Goal: Information Seeking & Learning: Compare options

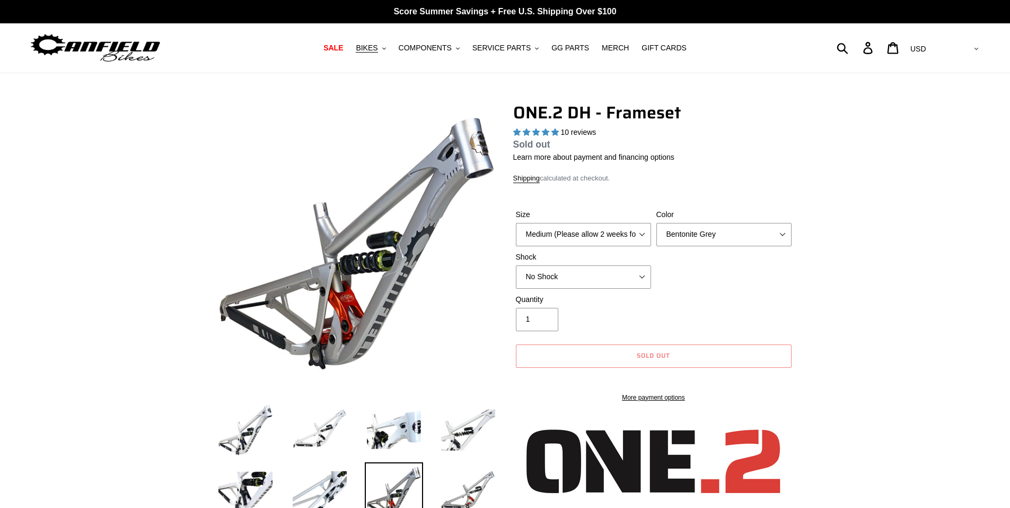
select select "highest-rating"
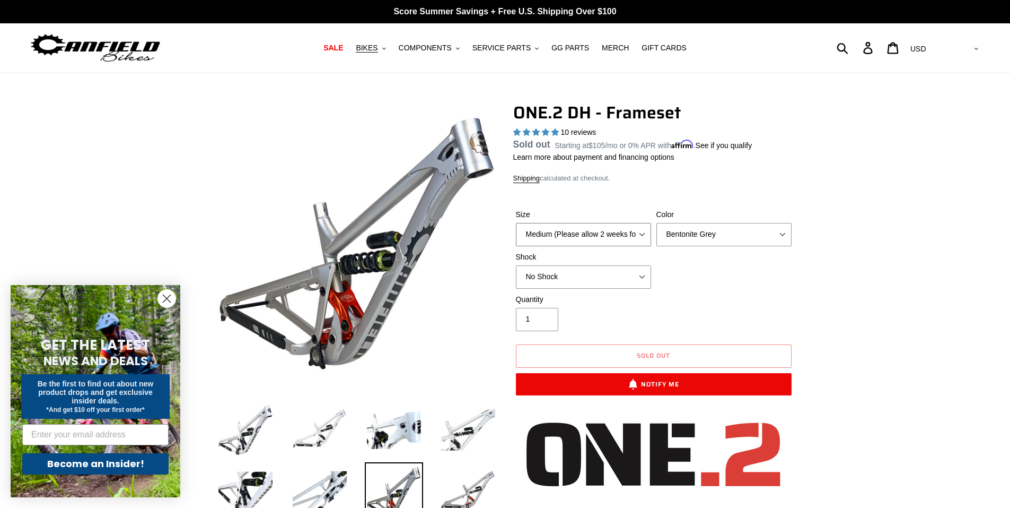
click at [594, 226] on select "Medium (Please allow 2 weeks for delivery) Large (Sold Out)" at bounding box center [583, 234] width 135 height 23
click at [516, 223] on select "Medium (Please allow 2 weeks for delivery) Large (Sold Out)" at bounding box center [583, 234] width 135 height 23
click at [378, 48] on span "BIKES" at bounding box center [367, 47] width 22 height 9
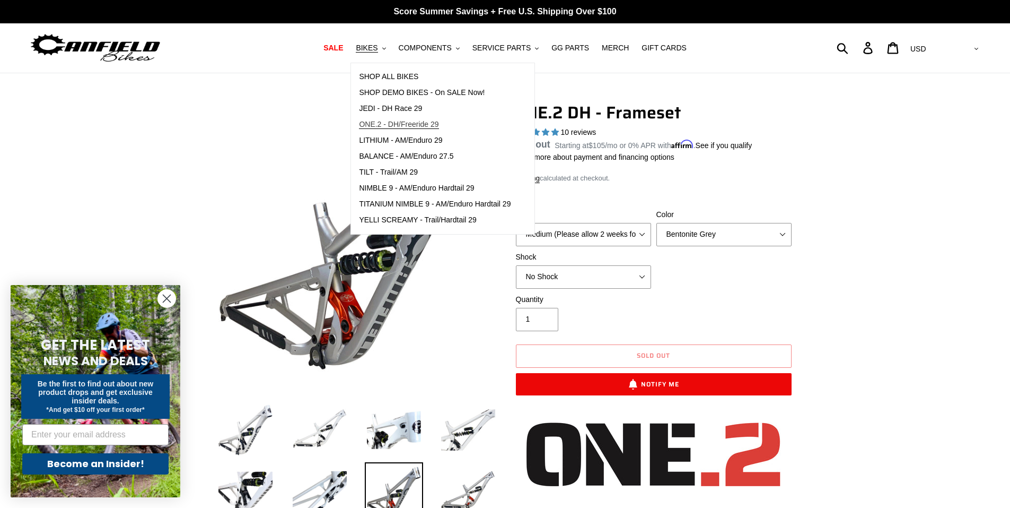
click at [389, 123] on span "ONE.2 - DH/Freeride 29" at bounding box center [399, 124] width 80 height 9
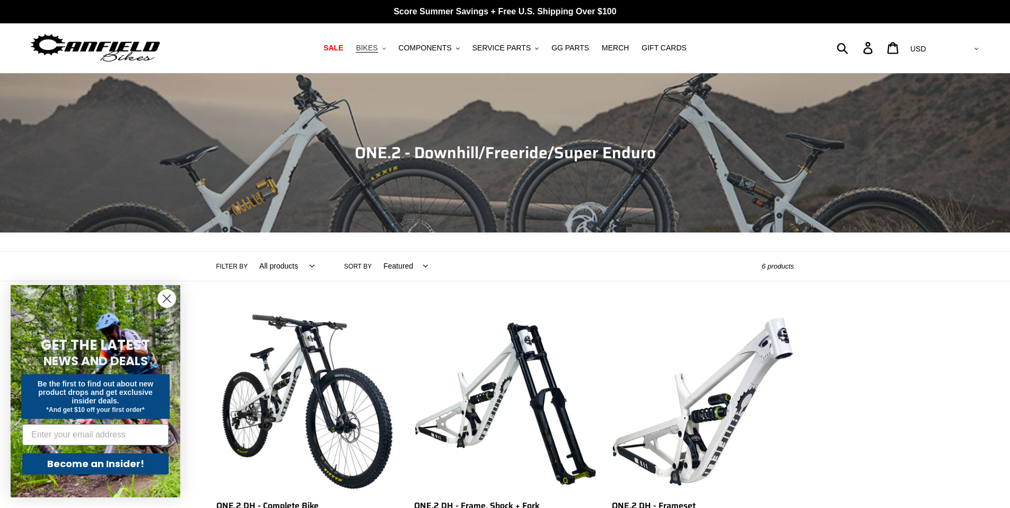
click at [375, 43] on span "BIKES" at bounding box center [367, 47] width 22 height 9
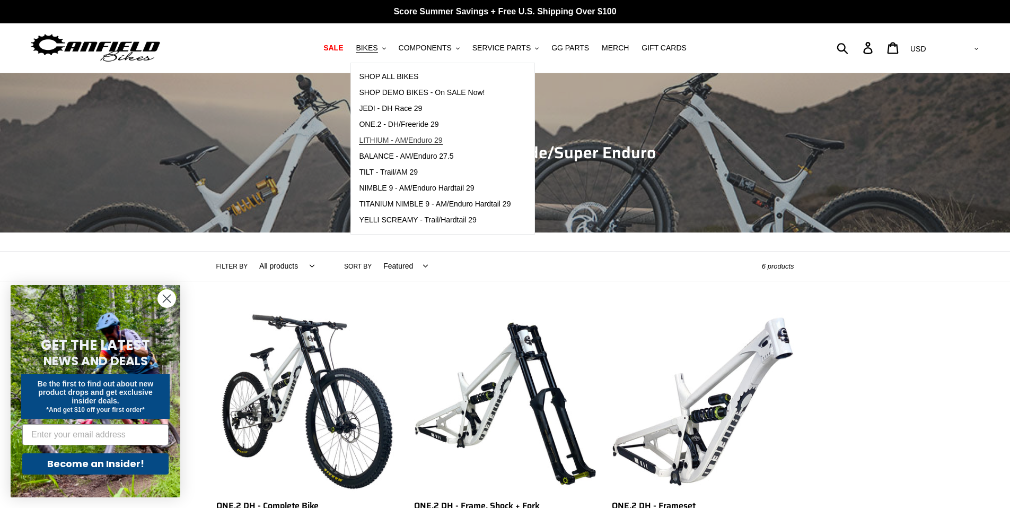
click at [427, 141] on span "LITHIUM - AM/Enduro 29" at bounding box center [400, 140] width 83 height 9
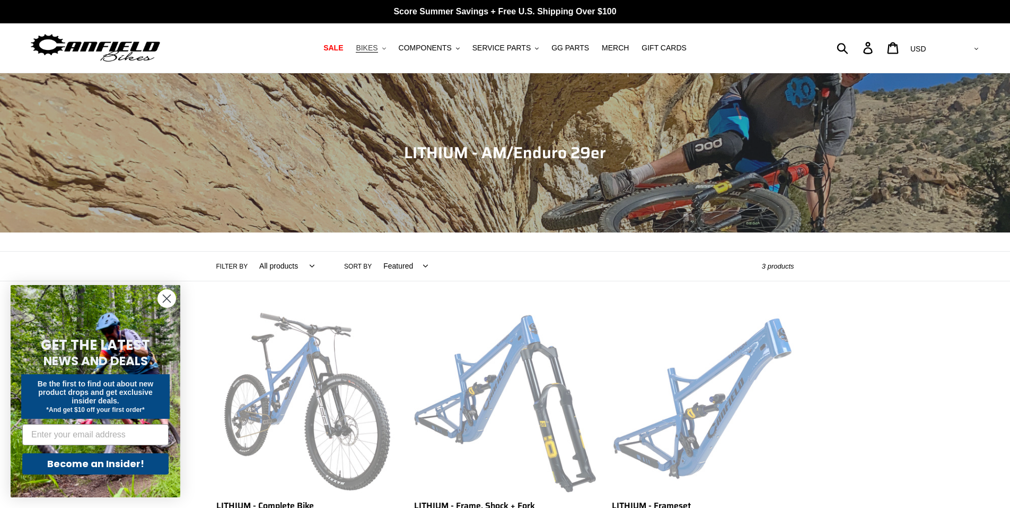
click at [383, 54] on button "BIKES .cls-1{fill:#231f20}" at bounding box center [371, 48] width 40 height 14
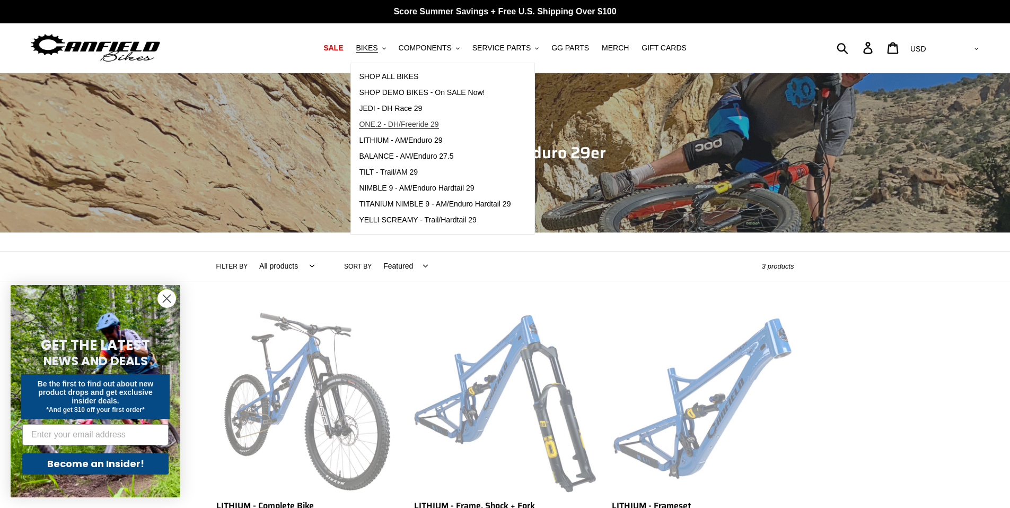
click at [405, 120] on span "ONE.2 - DH/Freeride 29" at bounding box center [399, 124] width 80 height 9
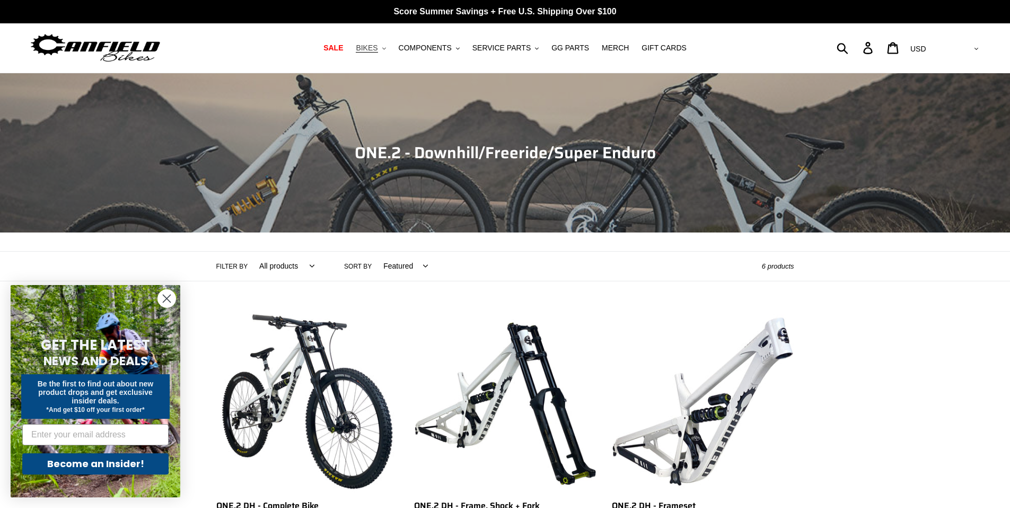
click at [380, 54] on button "BIKES .cls-1{fill:#231f20}" at bounding box center [371, 48] width 40 height 14
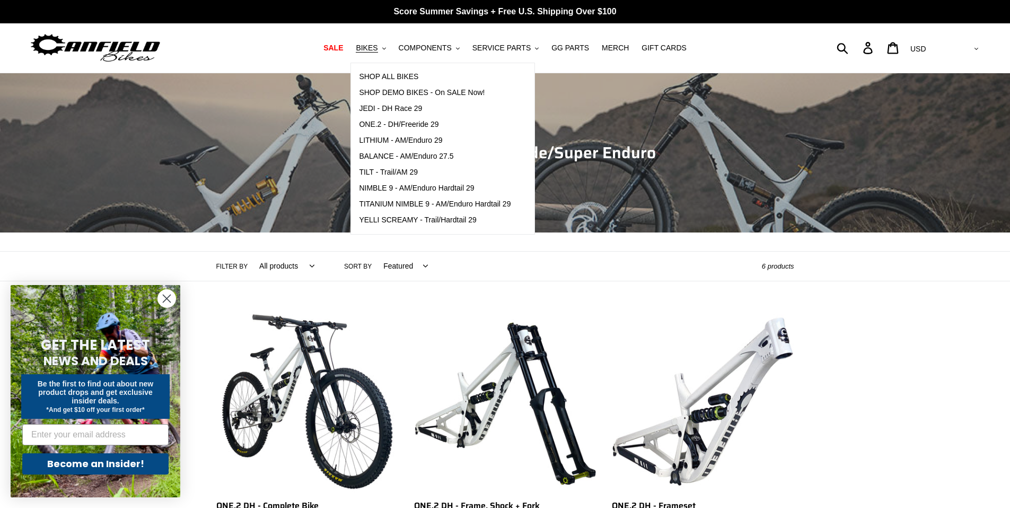
click at [540, 280] on div "Filter by All products 29er BFCM23 BFCM24 CBF Downhill Enduro Full Suspension O…" at bounding box center [489, 265] width 546 height 29
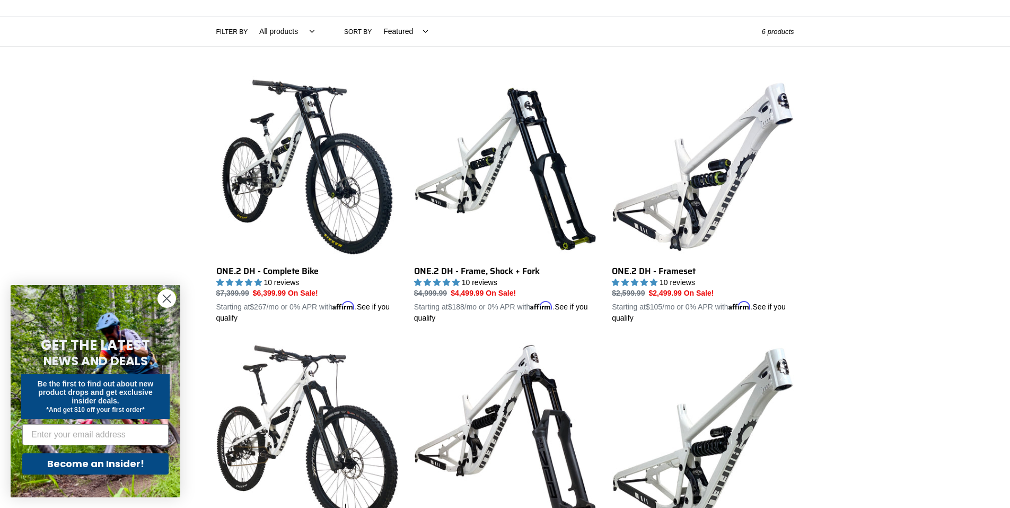
scroll to position [234, 0]
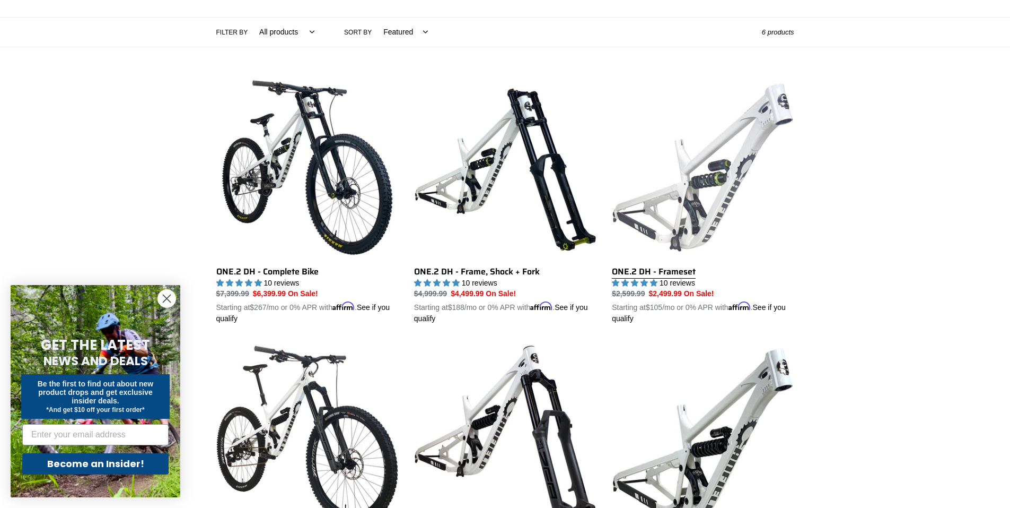
click at [713, 161] on link "ONE.2 DH - Frameset" at bounding box center [703, 200] width 182 height 248
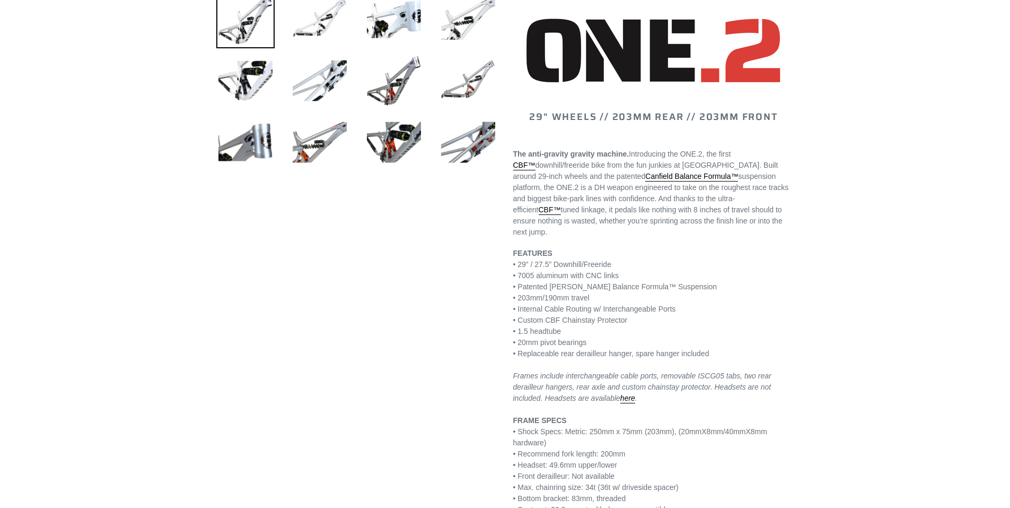
select select "highest-rating"
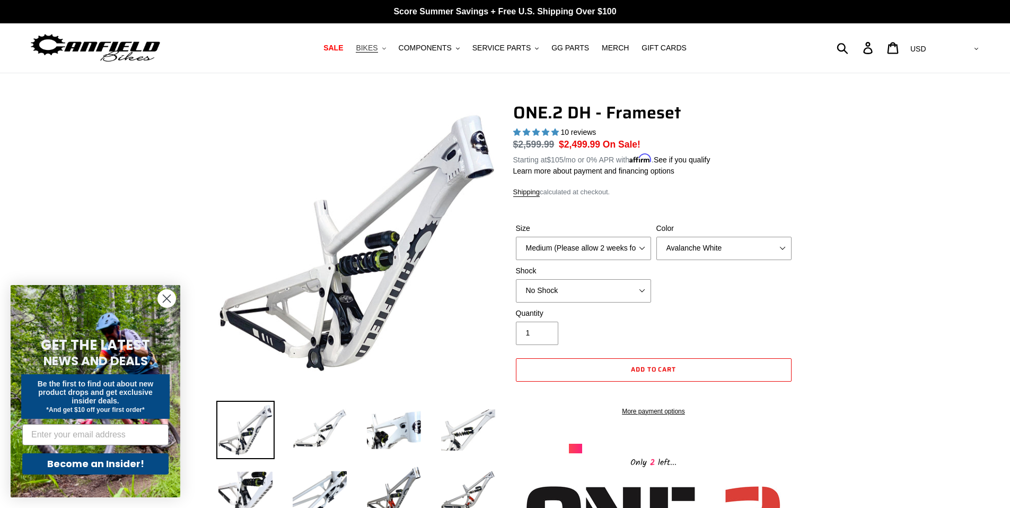
click at [388, 49] on button "BIKES .cls-1{fill:#231f20}" at bounding box center [371, 48] width 40 height 14
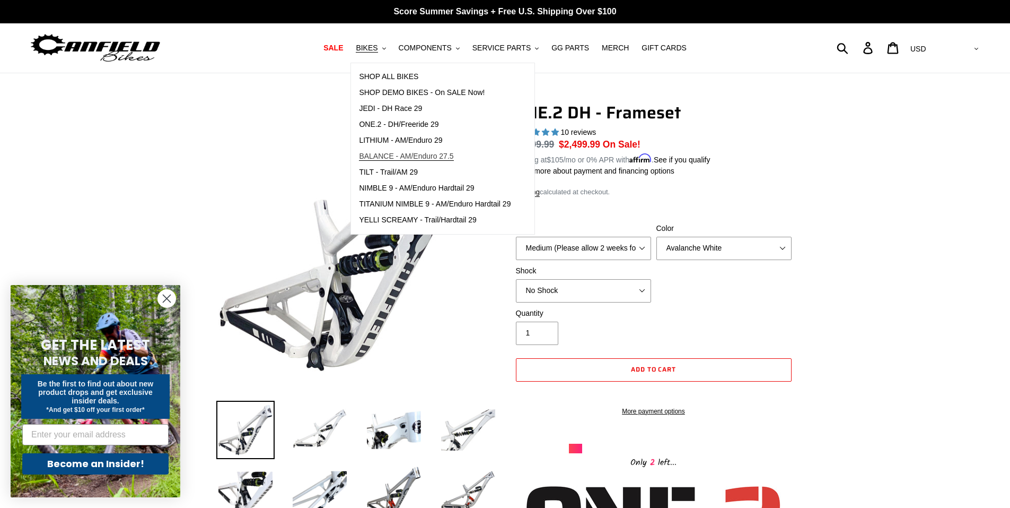
click at [402, 152] on span "BALANCE - AM/Enduro 27.5" at bounding box center [406, 156] width 94 height 9
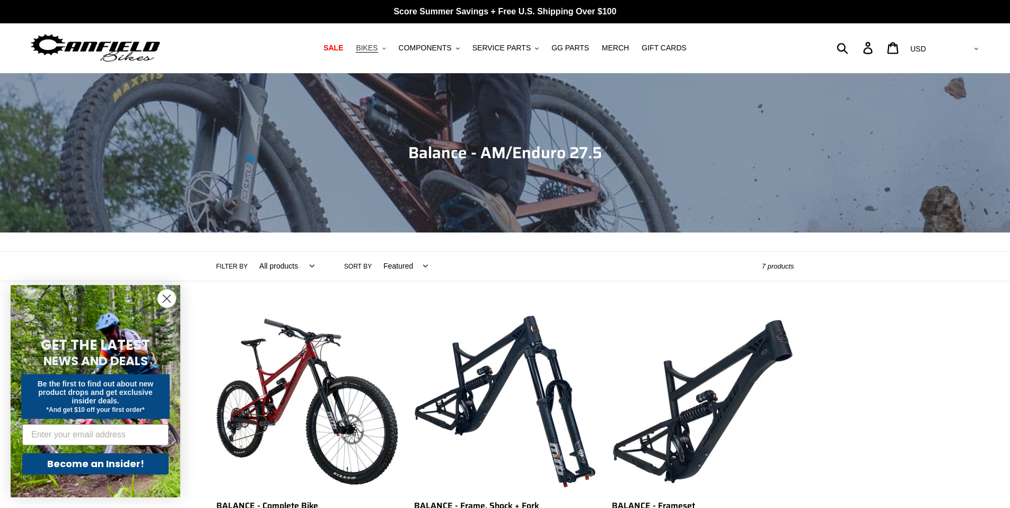
click at [378, 51] on span "BIKES" at bounding box center [367, 47] width 22 height 9
click at [381, 41] on button "BIKES .cls-1{fill:#231f20}" at bounding box center [371, 48] width 40 height 14
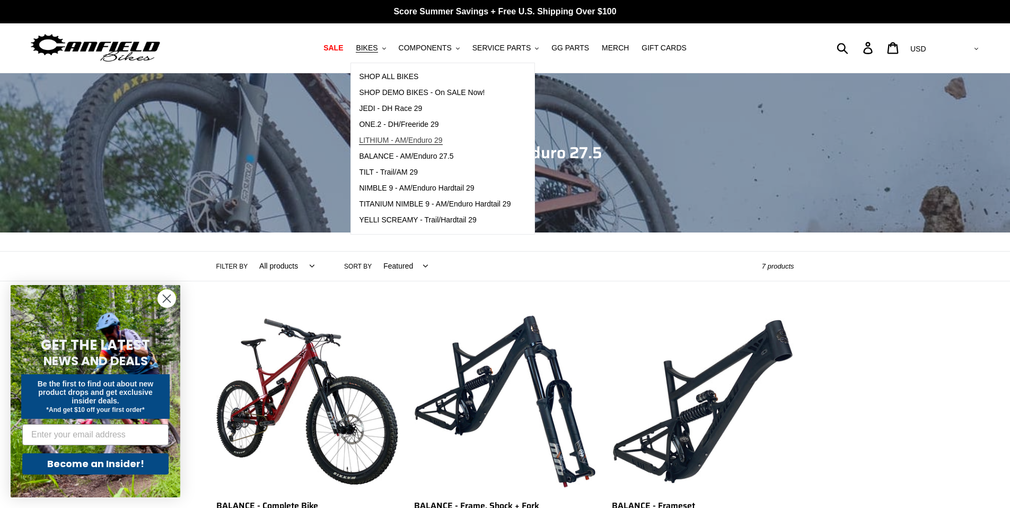
click at [418, 140] on span "LITHIUM - AM/Enduro 29" at bounding box center [400, 140] width 83 height 9
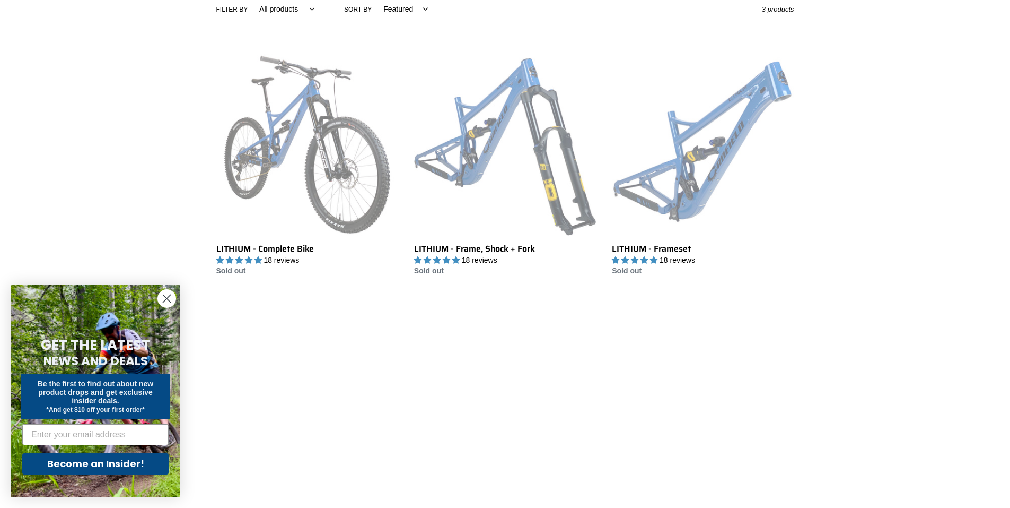
scroll to position [257, 0]
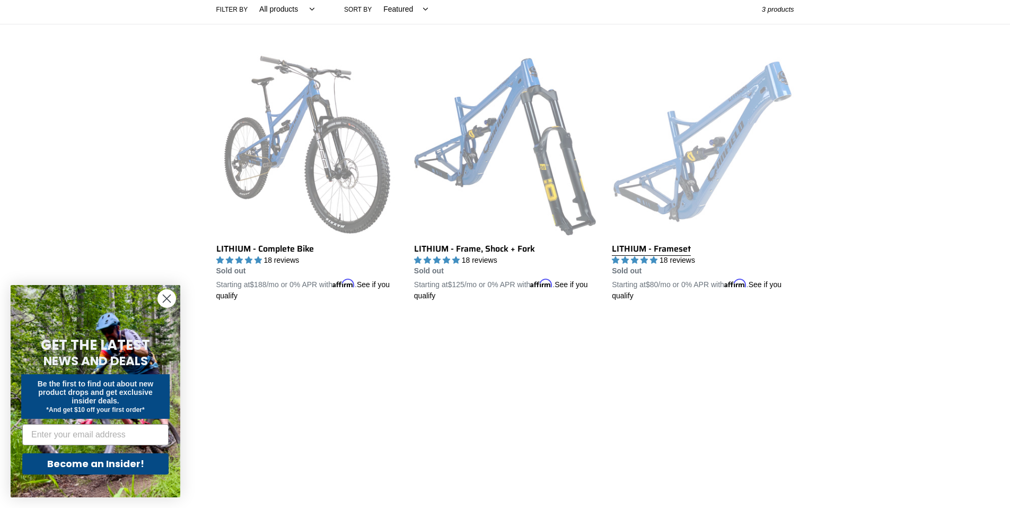
click at [706, 110] on link "LITHIUM - Frameset" at bounding box center [703, 178] width 182 height 248
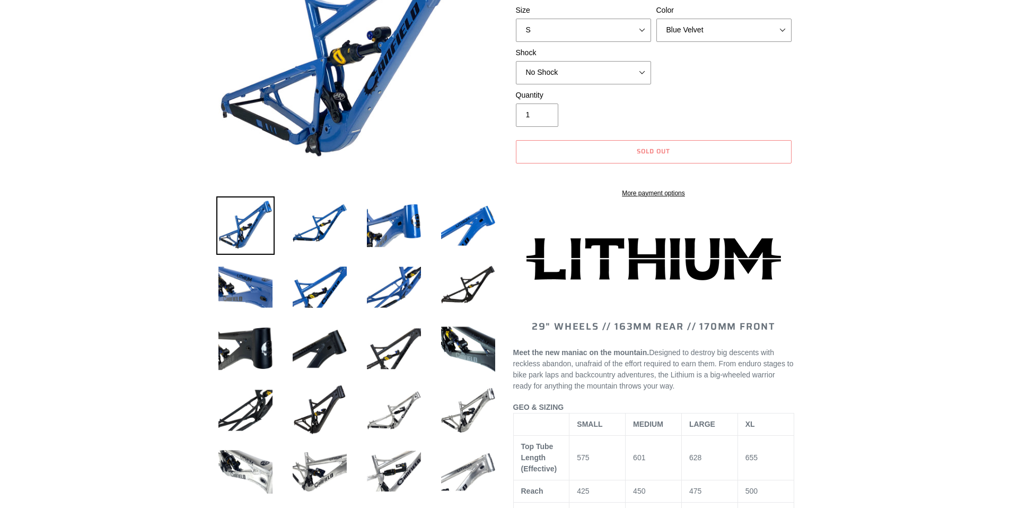
select select "highest-rating"
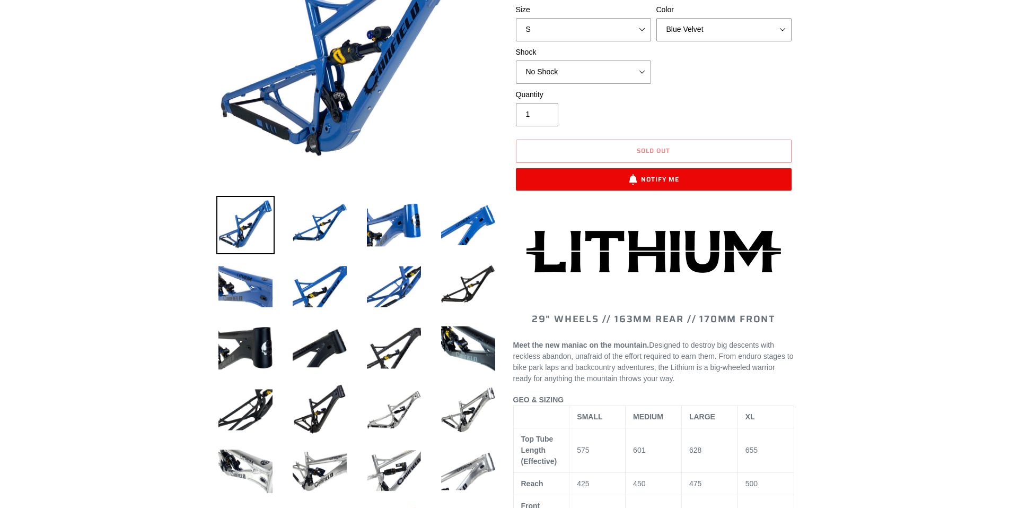
click at [592, 58] on div "Shock No Shock Öhlins TTX2 Air Cane Creek DB Kitsuma Air Fox FLOAT X2 Factory C…" at bounding box center [583, 65] width 141 height 37
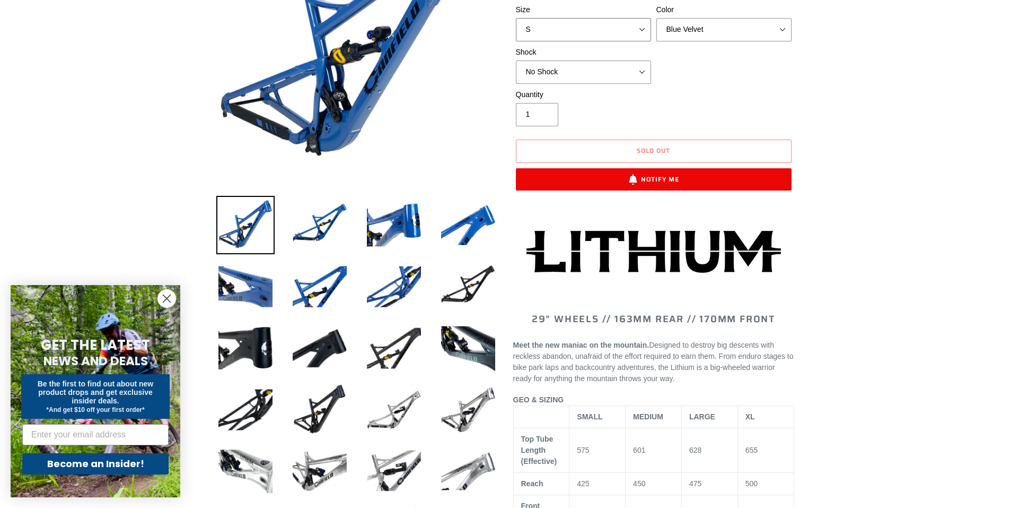
click at [575, 31] on select "S M L XL" at bounding box center [583, 29] width 135 height 23
select select "L"
click at [516, 30] on select "S M L XL" at bounding box center [583, 29] width 135 height 23
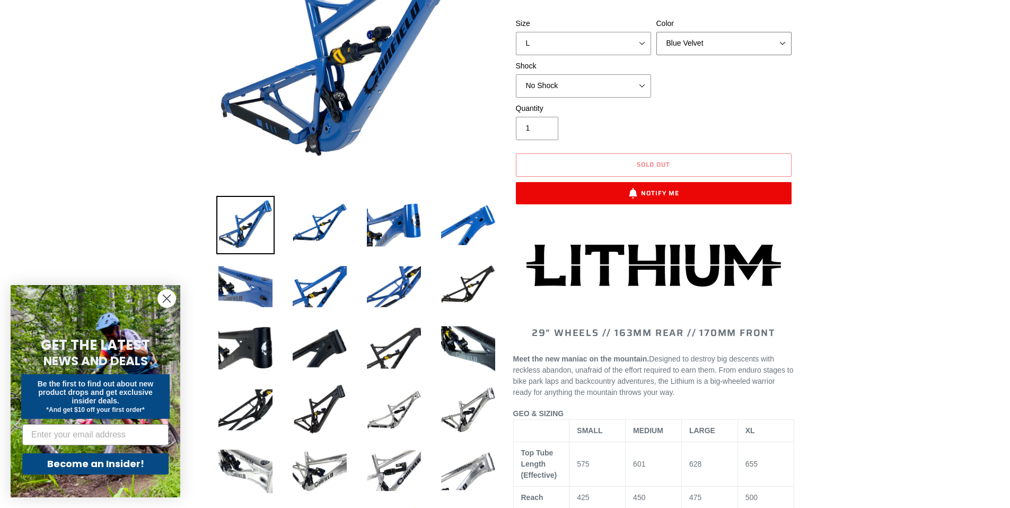
click at [688, 33] on select "Blue Velvet Stealth Black" at bounding box center [724, 43] width 135 height 23
click at [657, 32] on select "Blue Velvet Stealth Black" at bounding box center [724, 43] width 135 height 23
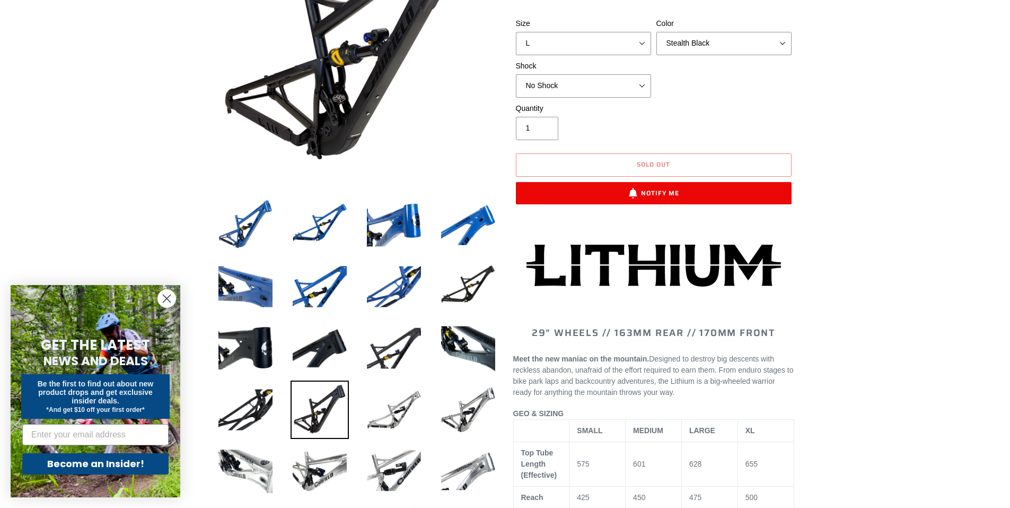
click at [677, 58] on div "Size S M L XL Color Blue Velvet Stealth Black Shock No Shock Öhlins TTX2 Air" at bounding box center [653, 60] width 281 height 85
click at [677, 55] on div "Size S M L XL Color Blue Velvet Stealth Black Shock No Shock Öhlins TTX2 Air" at bounding box center [653, 60] width 281 height 85
click at [680, 40] on select "Blue Velvet Stealth Black" at bounding box center [724, 43] width 135 height 23
select select "Blue Velvet"
click at [657, 32] on select "Blue Velvet Stealth Black" at bounding box center [724, 43] width 135 height 23
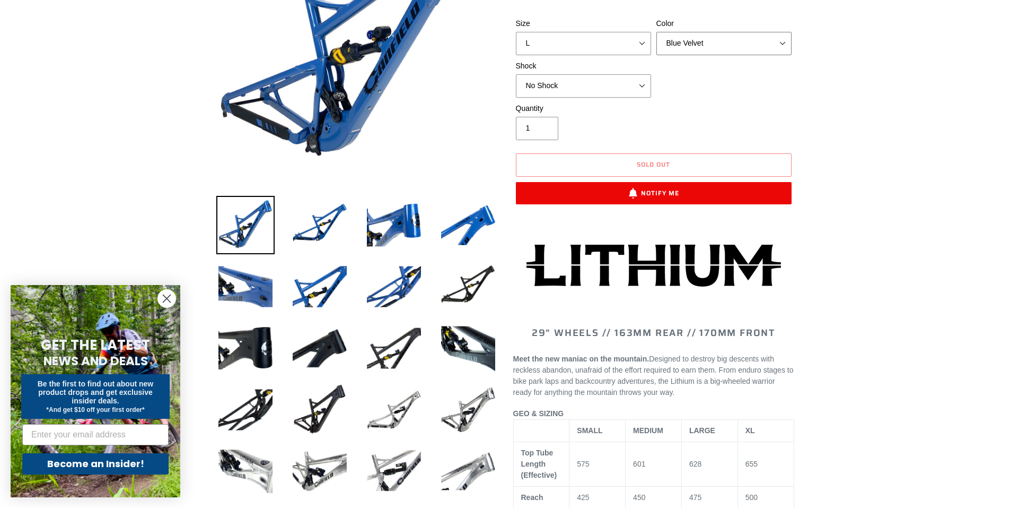
scroll to position [25, 0]
